Goal: Transaction & Acquisition: Book appointment/travel/reservation

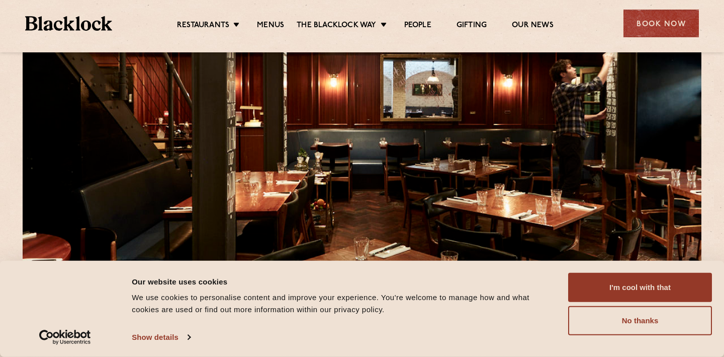
scroll to position [141, 0]
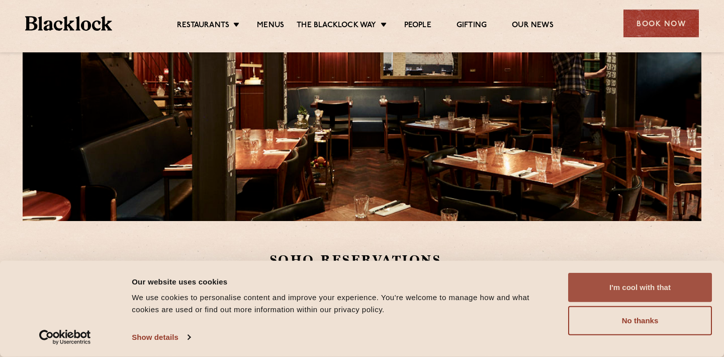
click at [664, 294] on button "I'm cool with that" at bounding box center [640, 287] width 144 height 29
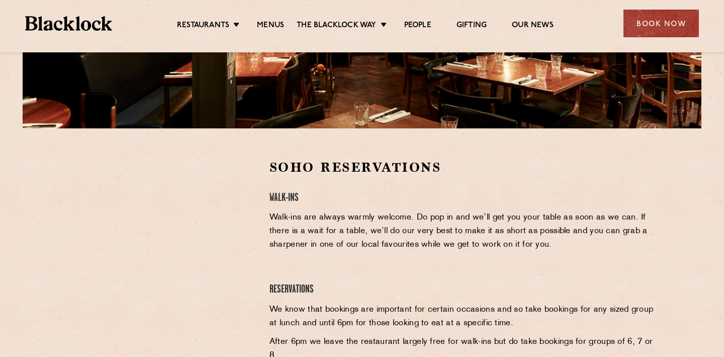
scroll to position [256, 0]
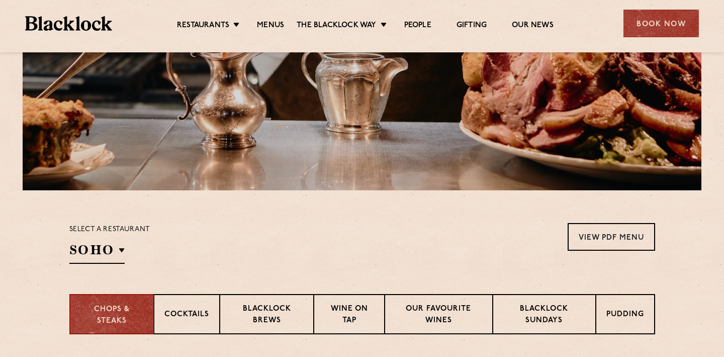
scroll to position [165, 0]
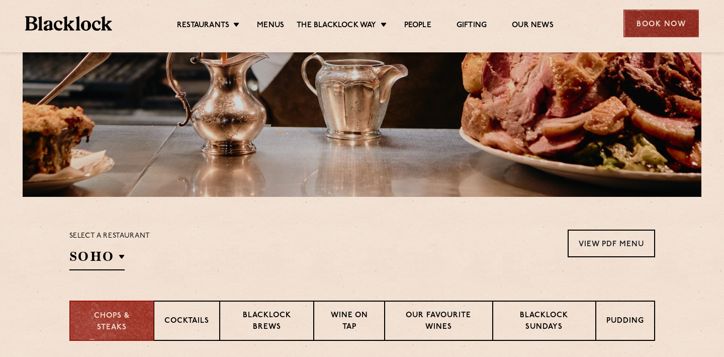
click at [662, 29] on div "Book Now" at bounding box center [661, 24] width 75 height 28
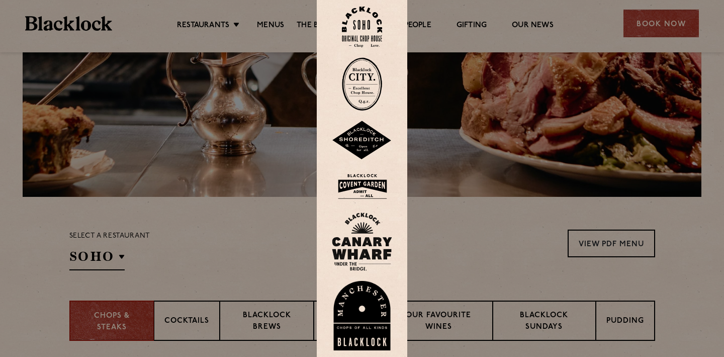
click at [370, 47] on img at bounding box center [362, 27] width 40 height 41
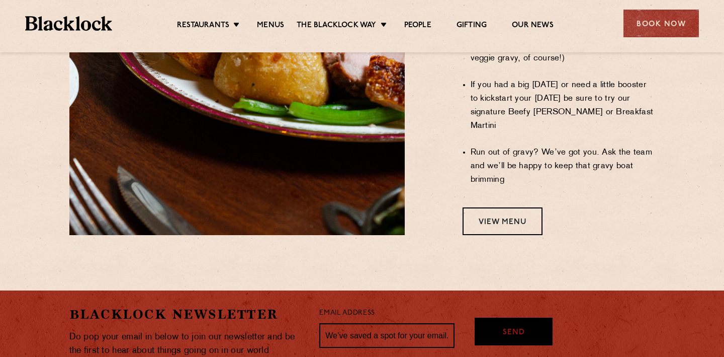
scroll to position [938, 0]
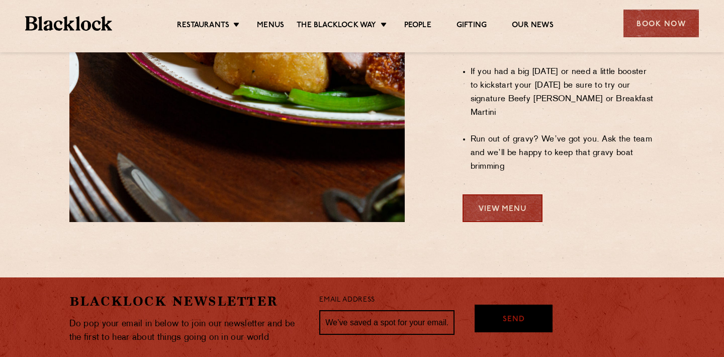
click at [513, 194] on link "View Menu" at bounding box center [503, 208] width 80 height 28
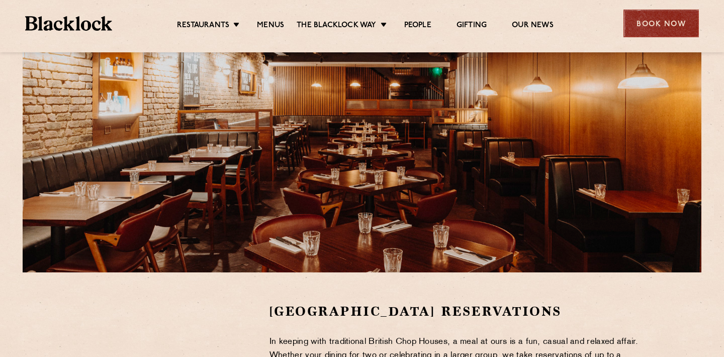
scroll to position [106, 0]
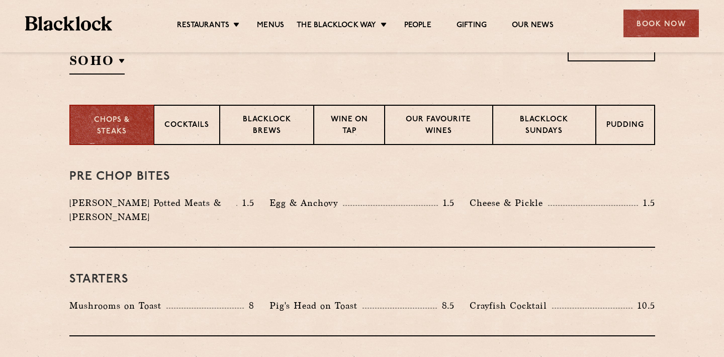
scroll to position [363, 0]
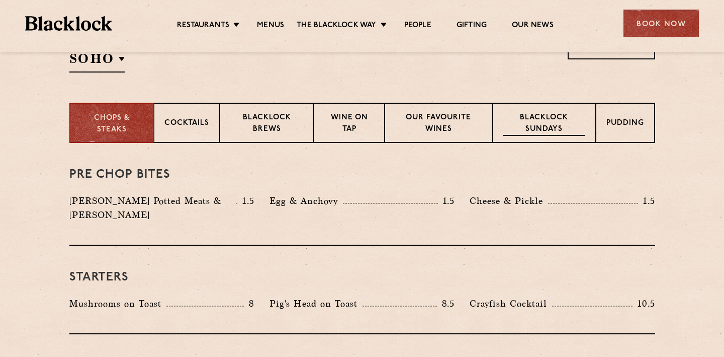
click at [547, 111] on div "Blacklock Sundays" at bounding box center [544, 123] width 103 height 40
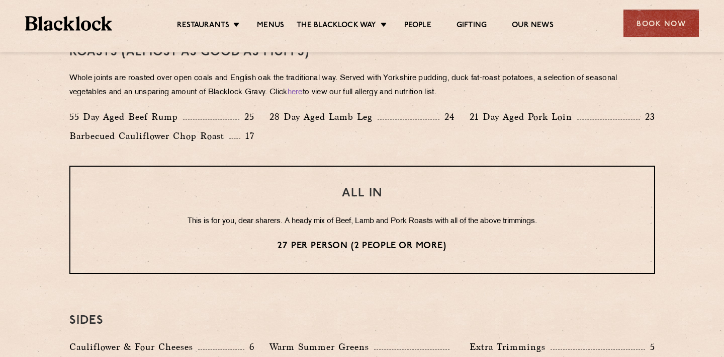
scroll to position [752, 0]
click at [281, 111] on p "28 Day Aged Lamb Leg" at bounding box center [324, 118] width 108 height 14
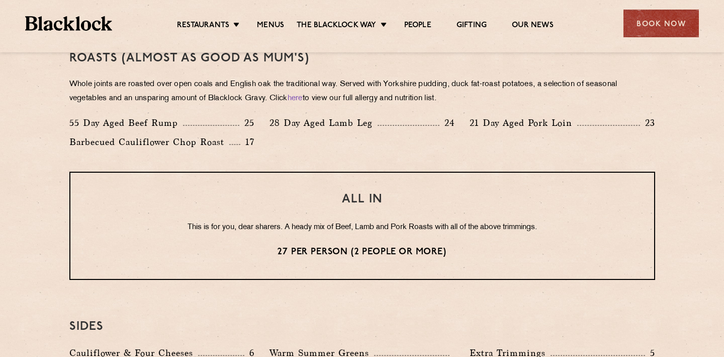
scroll to position [747, 0]
click at [303, 99] on link "here" at bounding box center [295, 99] width 15 height 8
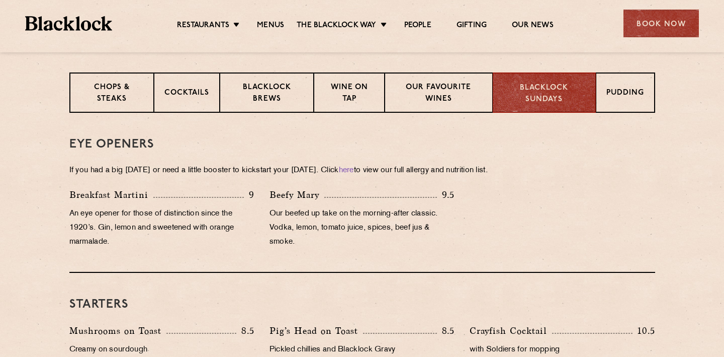
scroll to position [395, 0]
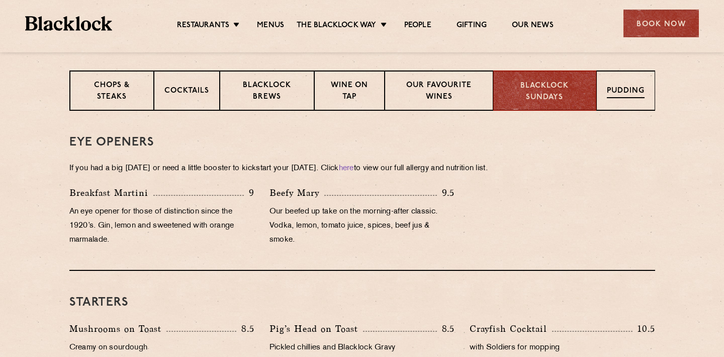
click at [631, 90] on p "Pudding" at bounding box center [626, 91] width 38 height 13
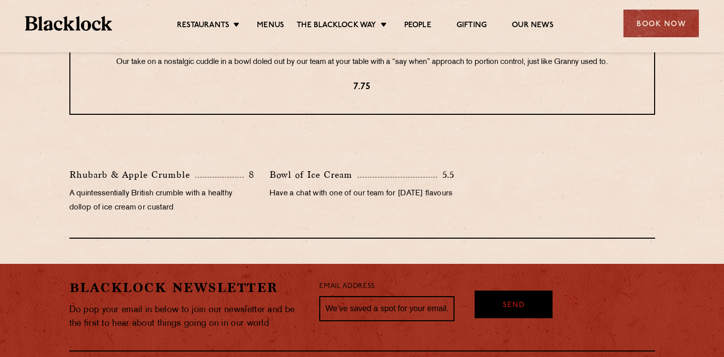
scroll to position [411, 0]
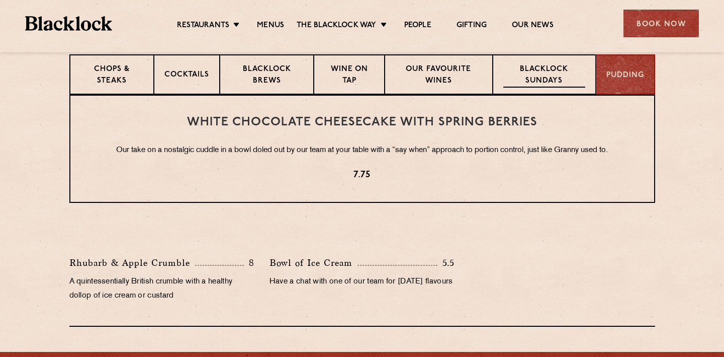
click at [566, 74] on p "Blacklock Sundays" at bounding box center [543, 76] width 81 height 24
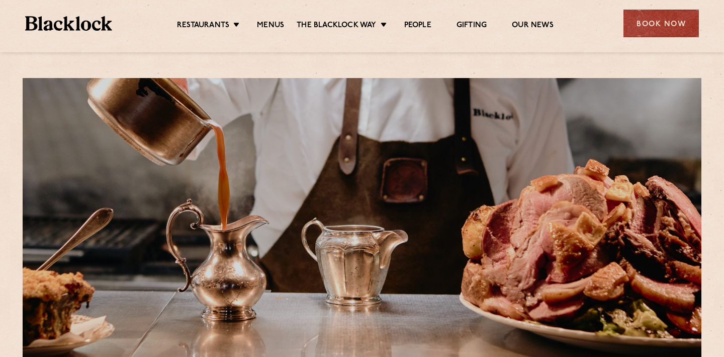
scroll to position [0, 0]
